Goal: Task Accomplishment & Management: Manage account settings

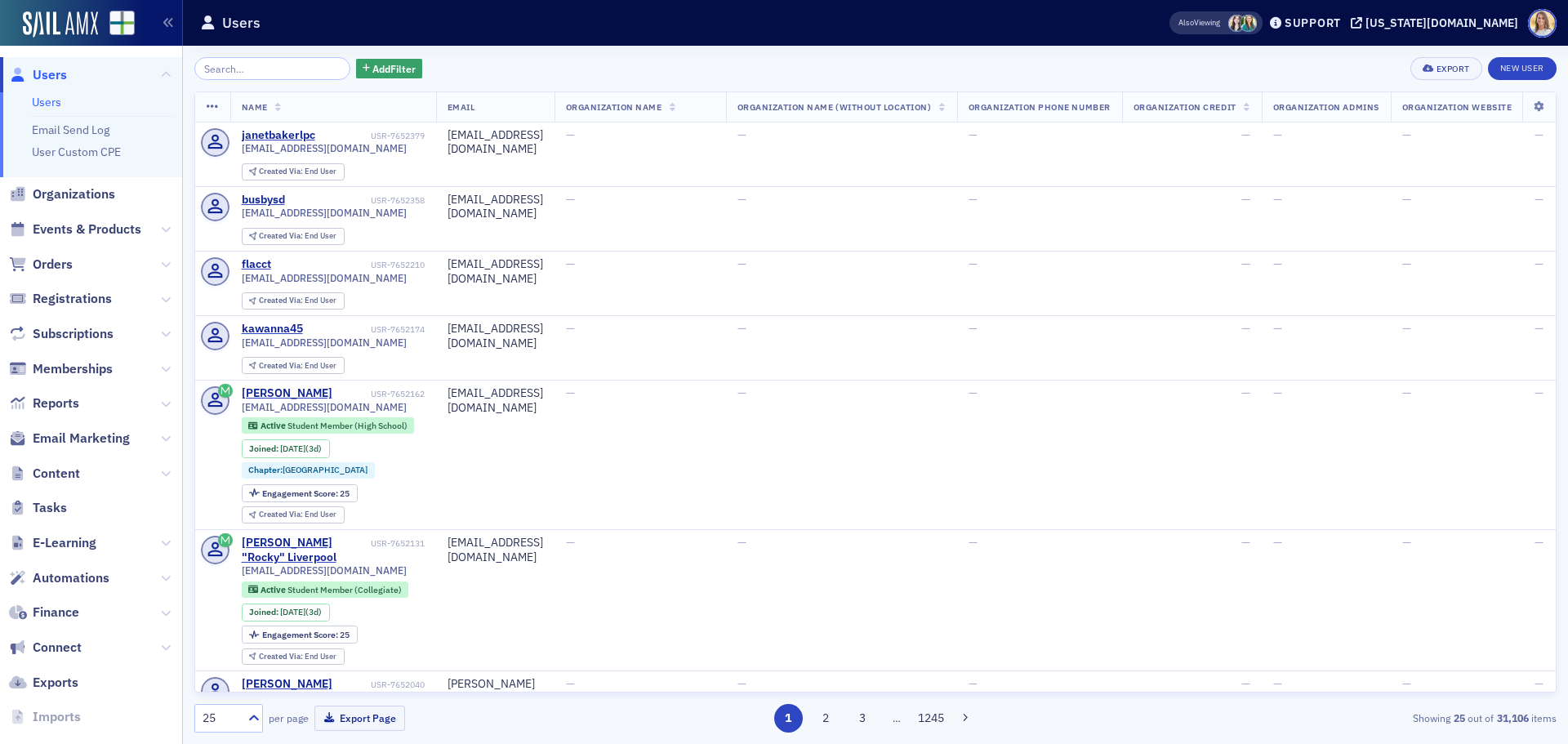
click at [297, 68] on input "search" at bounding box center [271, 68] width 156 height 23
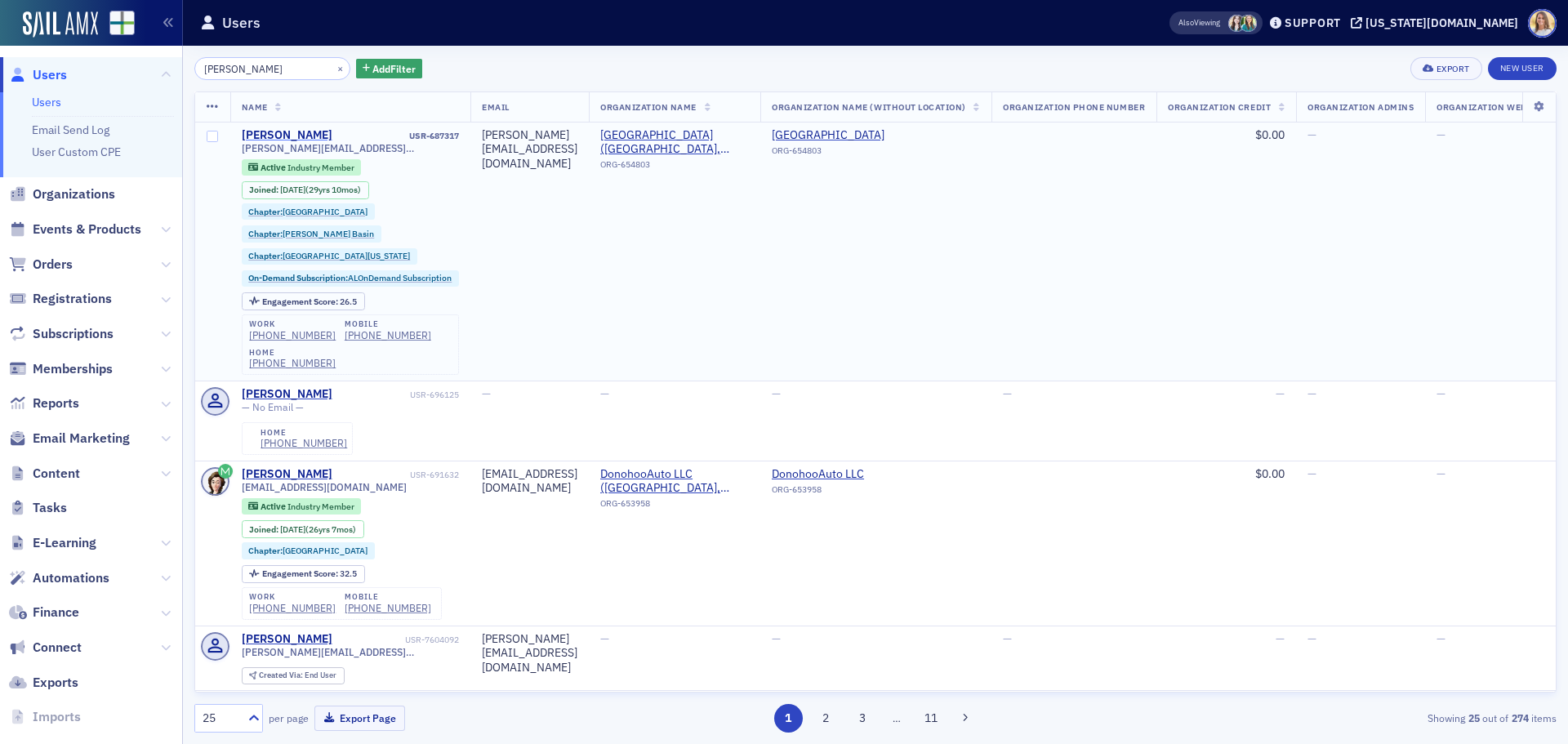
type input "[PERSON_NAME]"
click at [276, 133] on div "[PERSON_NAME]" at bounding box center [287, 135] width 90 height 15
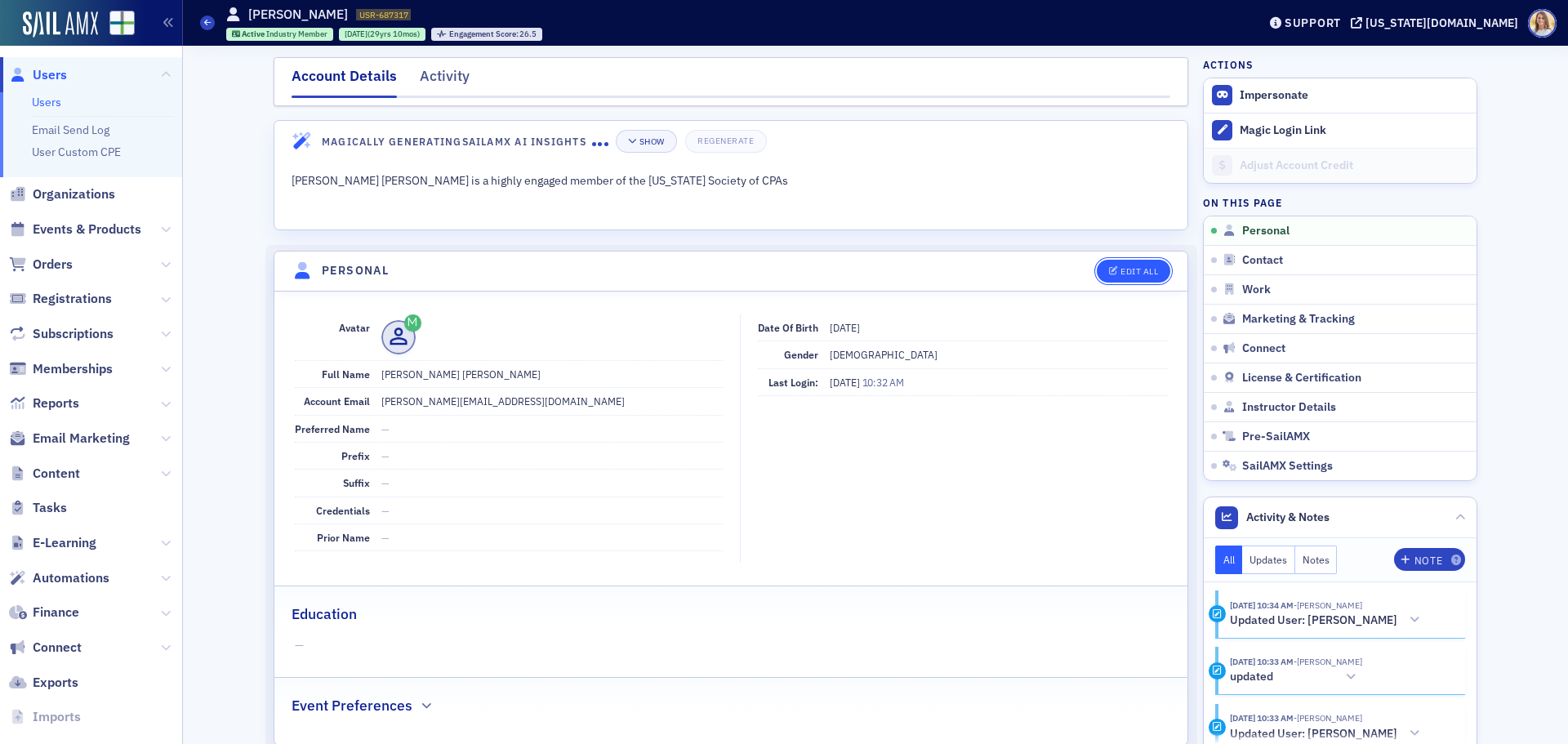
click at [1121, 267] on div "Edit All" at bounding box center [1139, 271] width 37 height 9
select select "US"
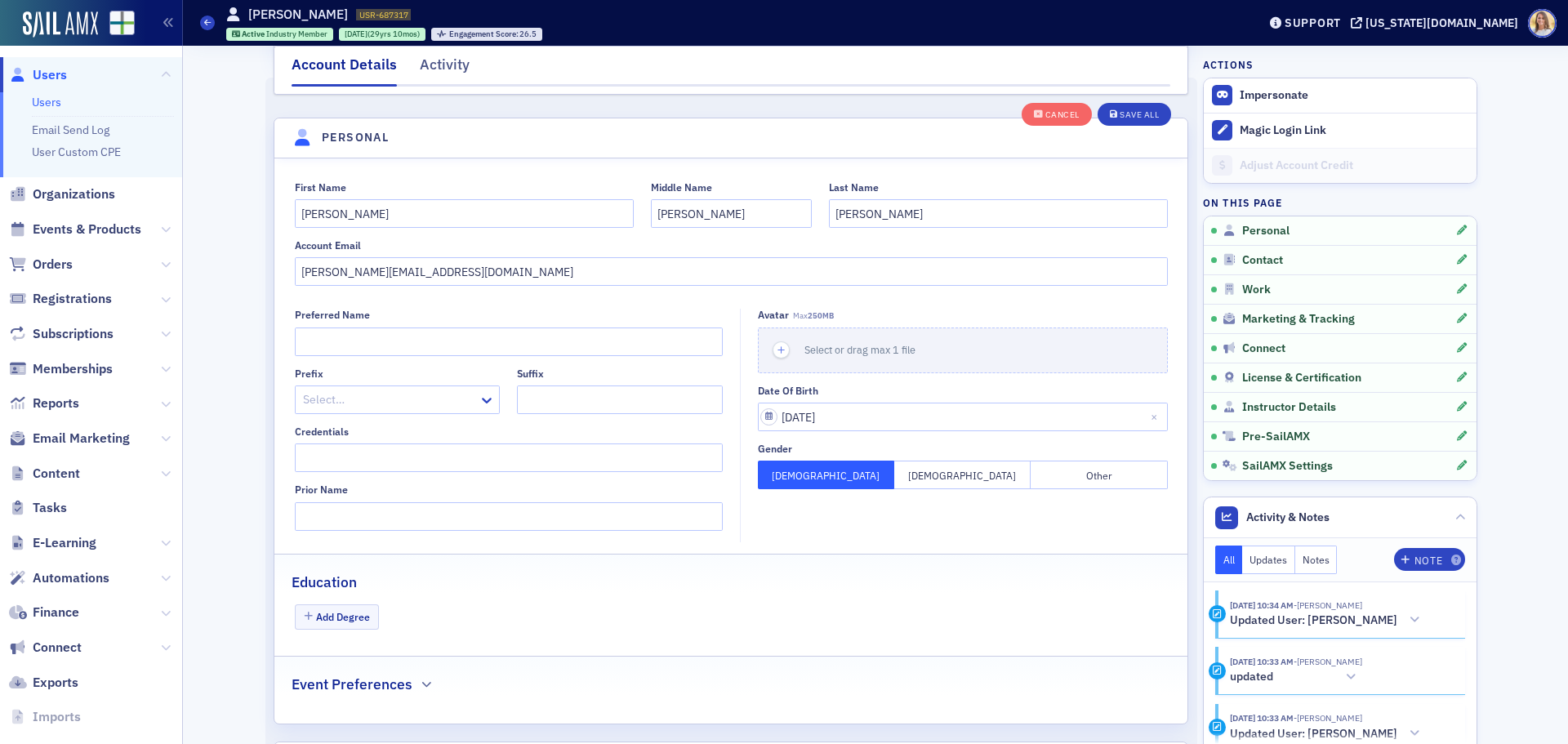
scroll to position [190, 0]
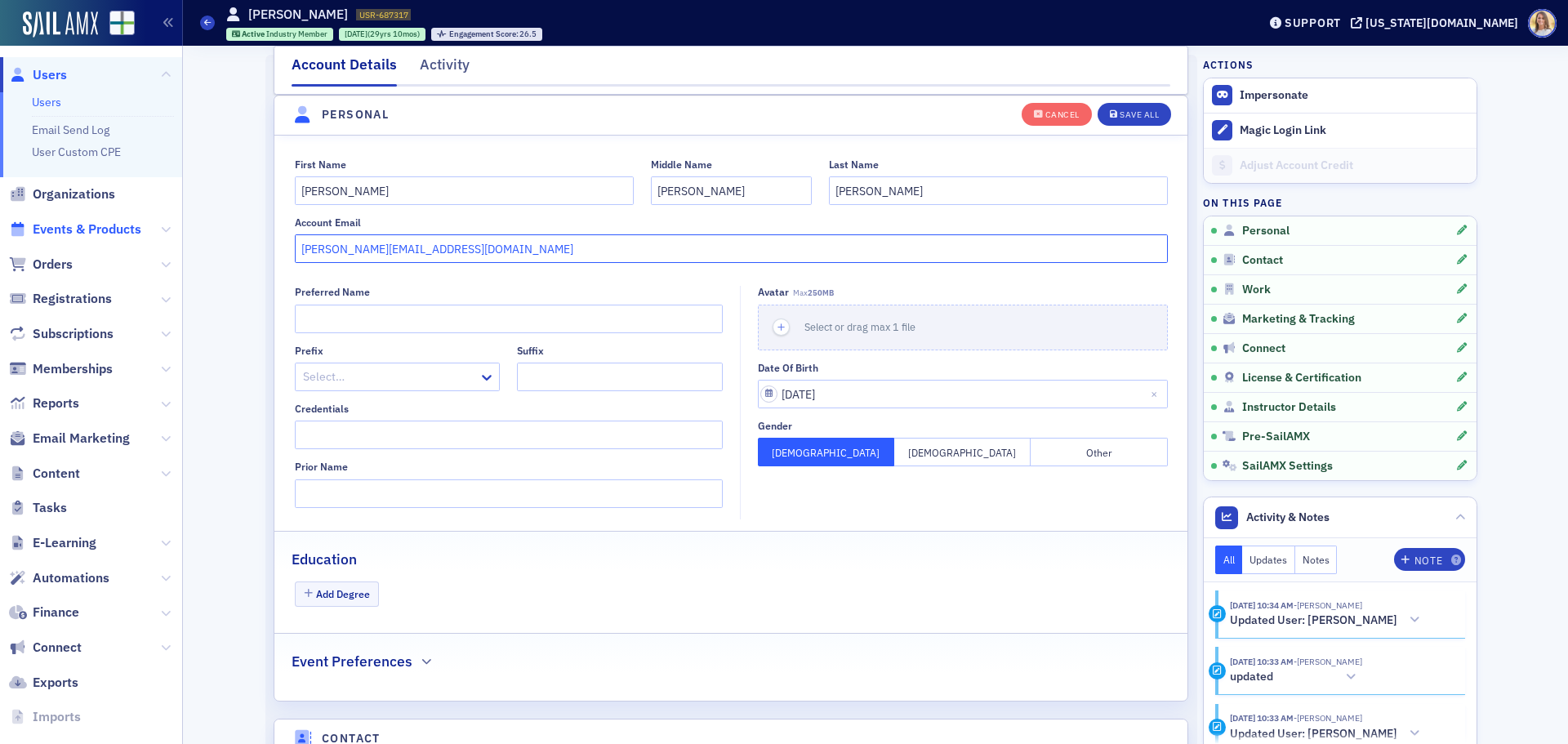
drag, startPoint x: 520, startPoint y: 244, endPoint x: 80, endPoint y: 229, distance: 440.3
click at [80, 229] on div "Users Users Email Send Log User Custom CPE Organizations Events & Products Orde…" at bounding box center [784, 372] width 1568 height 744
paste input "[EMAIL_ADDRESS]"
type input "[EMAIL_ADDRESS][DOMAIN_NAME]"
click at [1128, 114] on div "Save All" at bounding box center [1139, 114] width 39 height 9
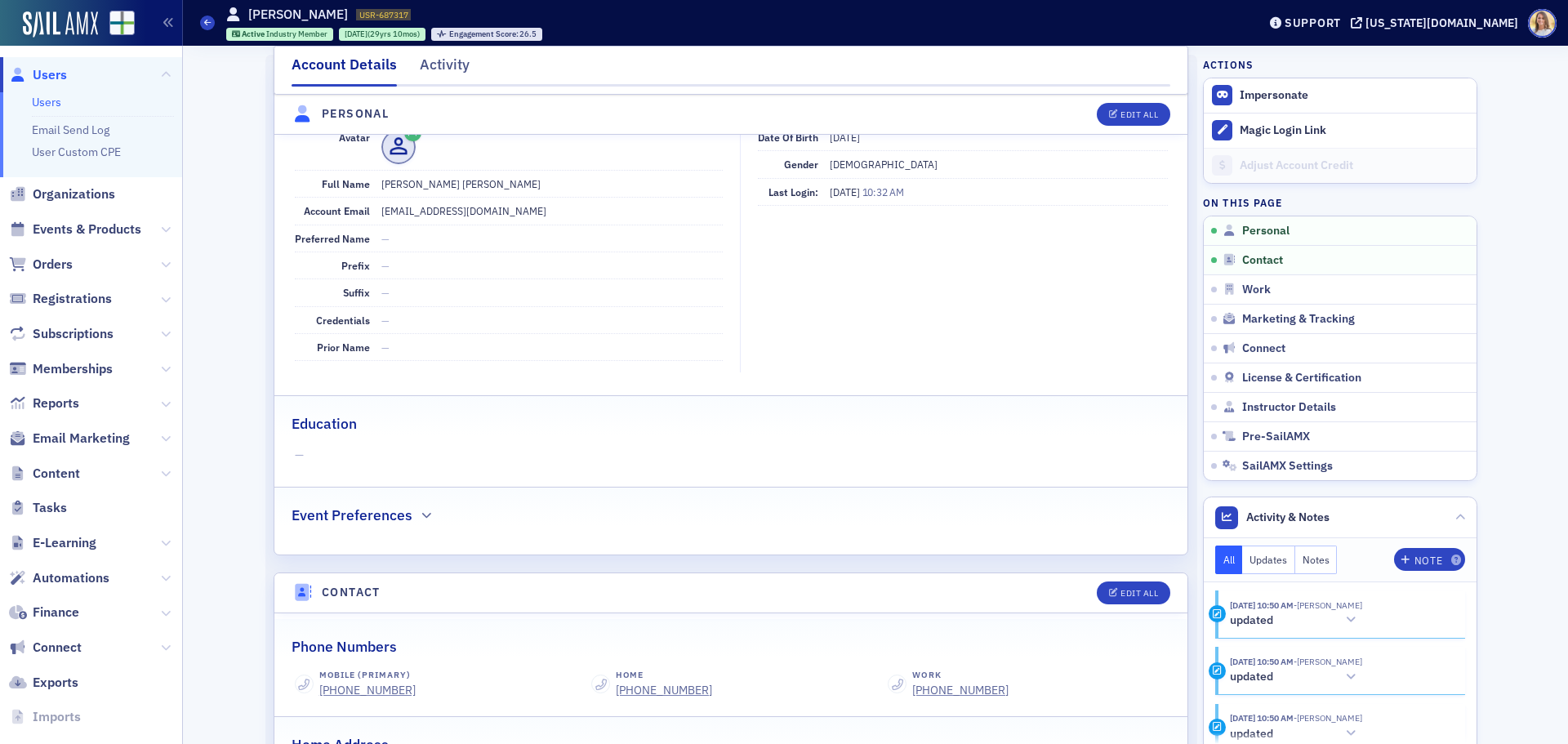
scroll to position [0, 0]
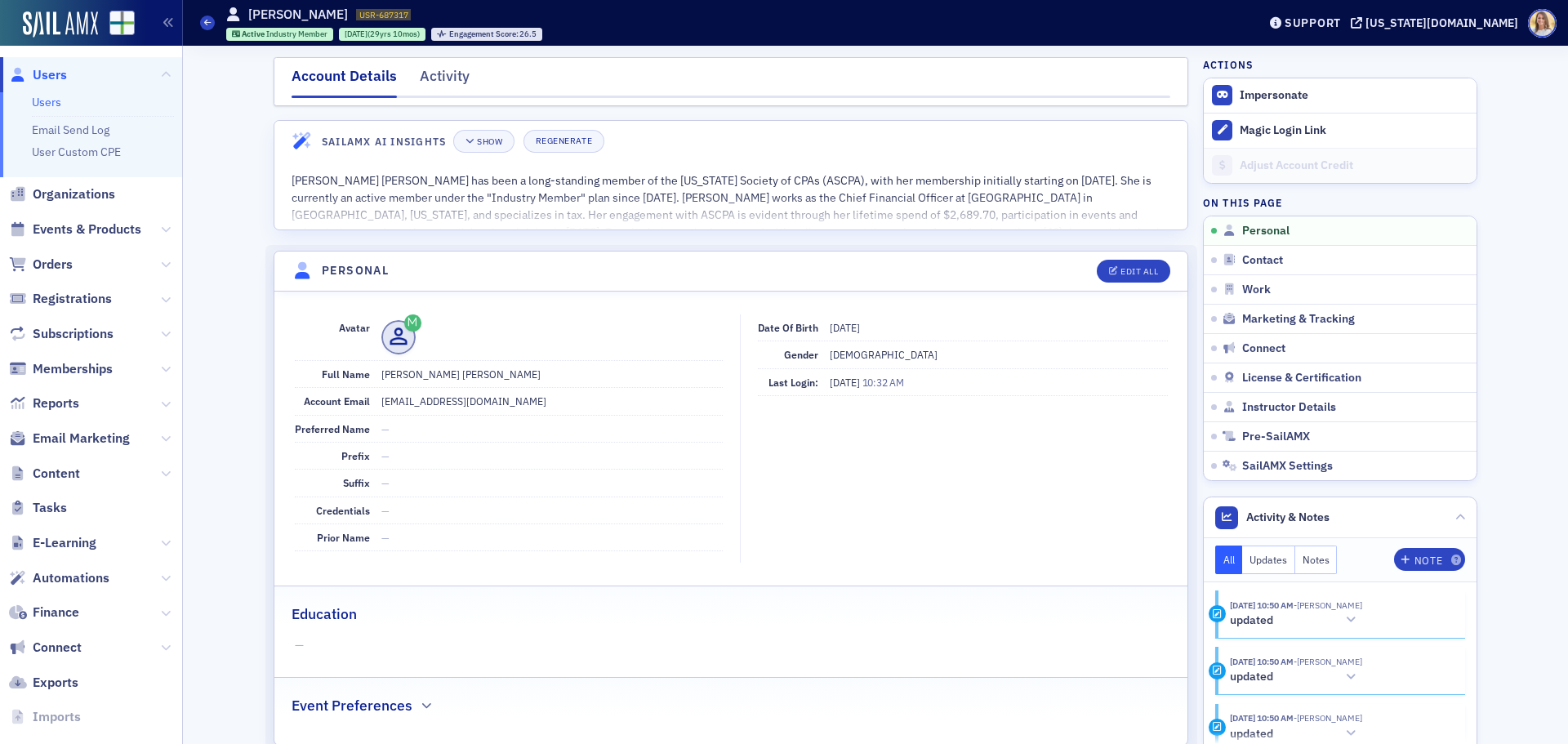
drag, startPoint x: 48, startPoint y: 76, endPoint x: 150, endPoint y: 103, distance: 105.5
click at [48, 76] on span "Users" at bounding box center [49, 74] width 34 height 18
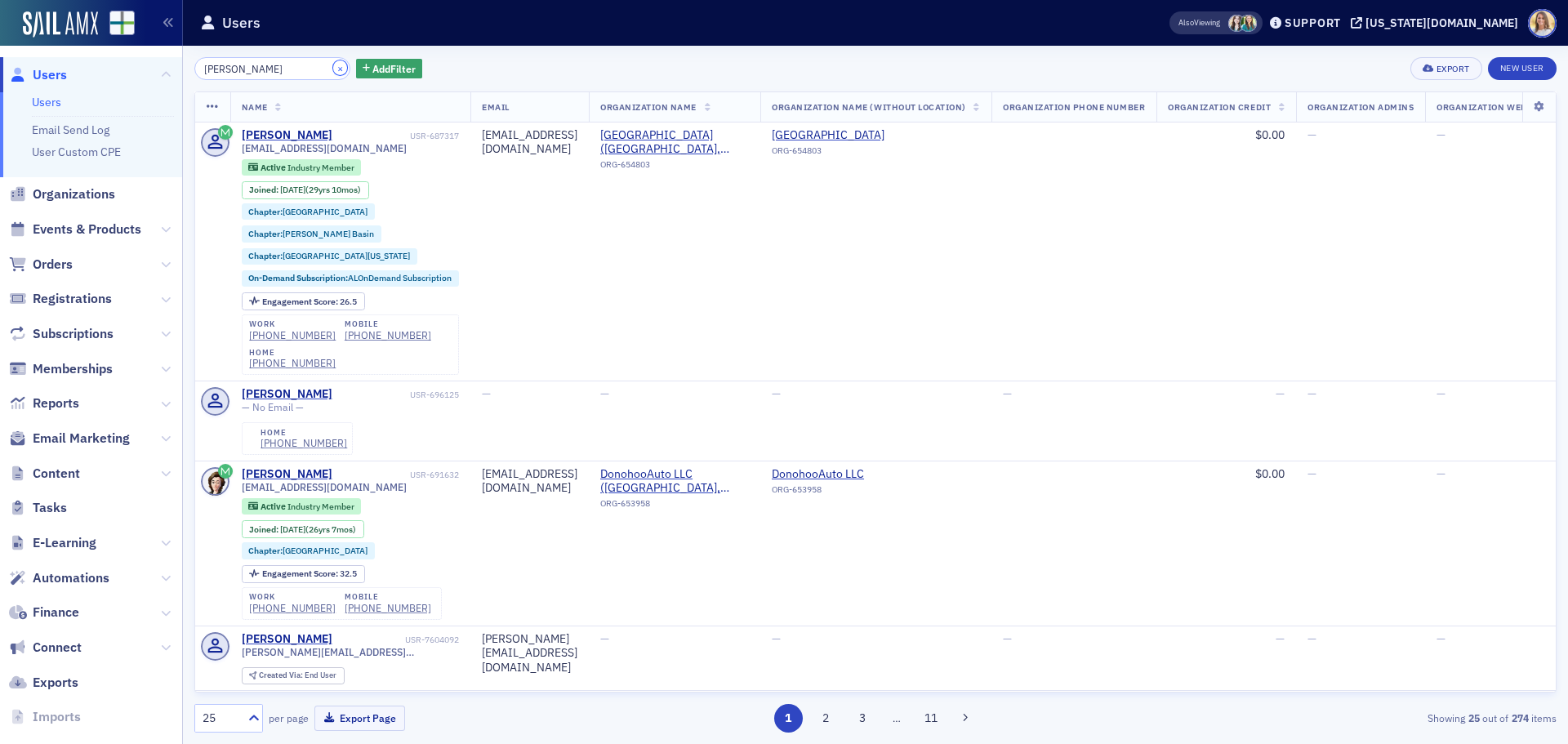
click at [333, 68] on button "×" at bounding box center [340, 68] width 15 height 15
